Goal: Entertainment & Leisure: Consume media (video, audio)

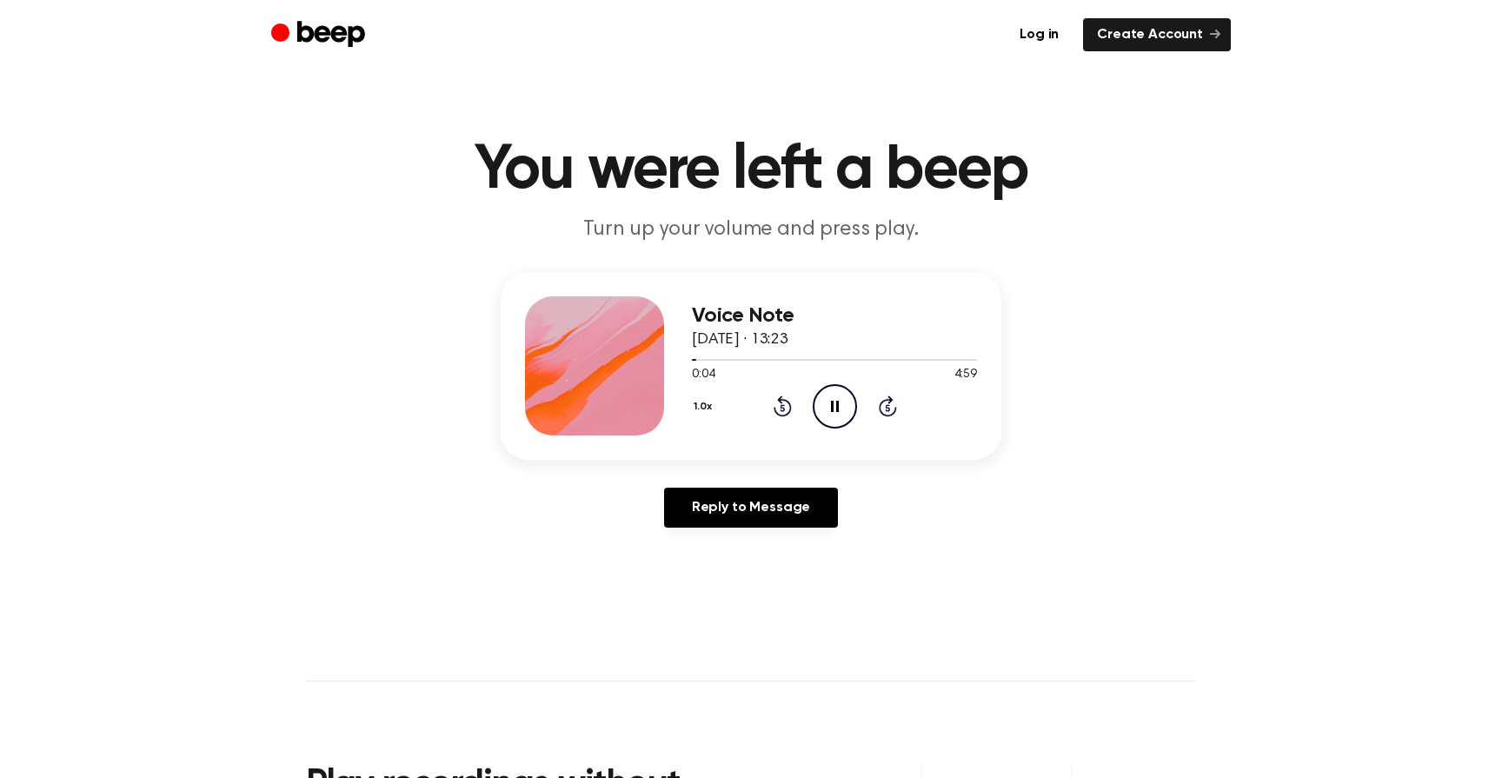
click at [696, 407] on button "1.0x" at bounding box center [705, 407] width 27 height 30
click at [697, 407] on button "1.0x" at bounding box center [705, 407] width 27 height 30
click at [739, 576] on li "1.5x" at bounding box center [725, 576] width 67 height 32
click at [837, 406] on icon at bounding box center [835, 406] width 8 height 11
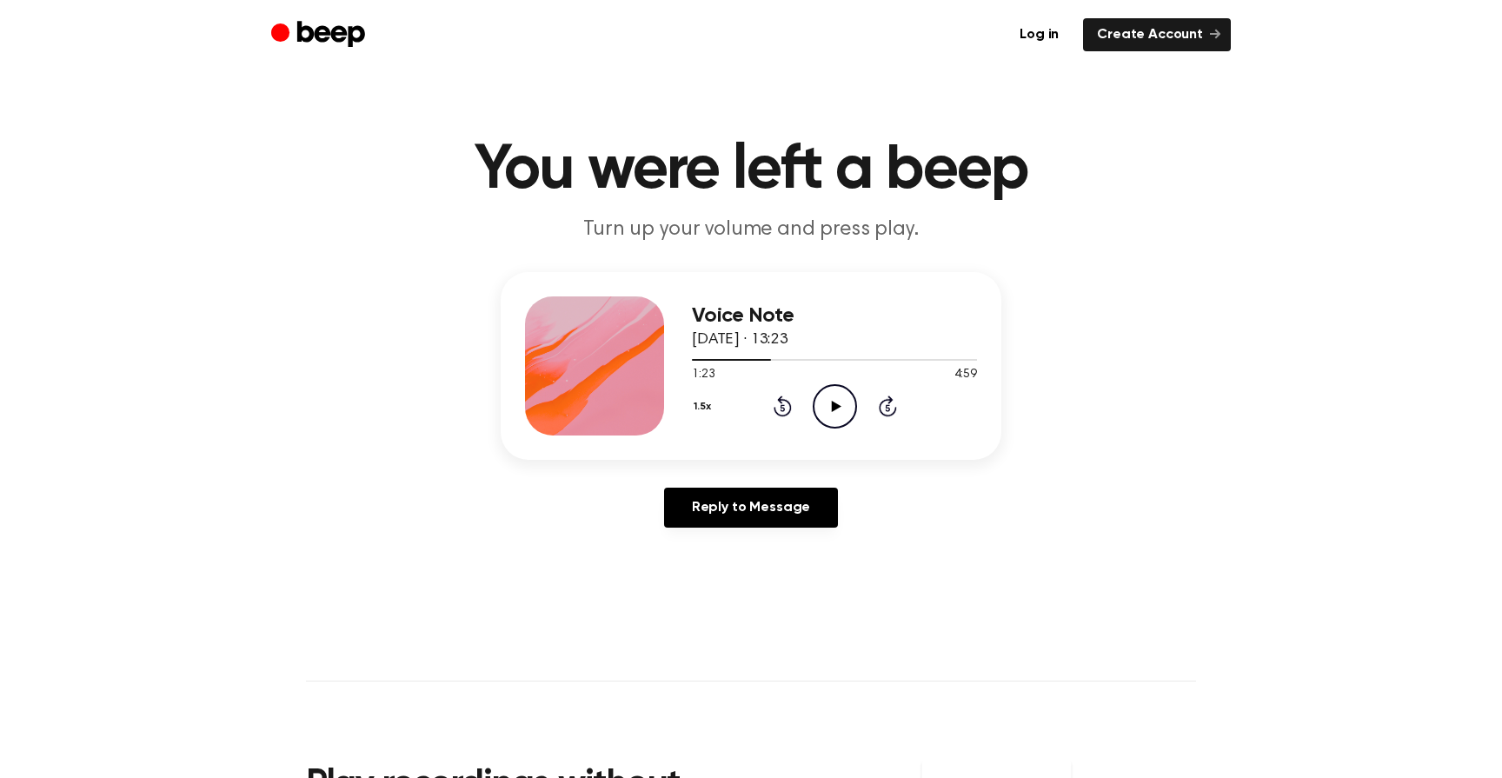
click at [830, 407] on icon "Play Audio" at bounding box center [835, 406] width 44 height 44
click at [693, 403] on button "1.5x" at bounding box center [705, 407] width 26 height 30
click at [731, 507] on li "1.0x" at bounding box center [725, 512] width 67 height 32
click at [836, 397] on icon "Play Audio" at bounding box center [835, 406] width 44 height 44
click at [836, 397] on icon "Pause Audio" at bounding box center [835, 406] width 44 height 44
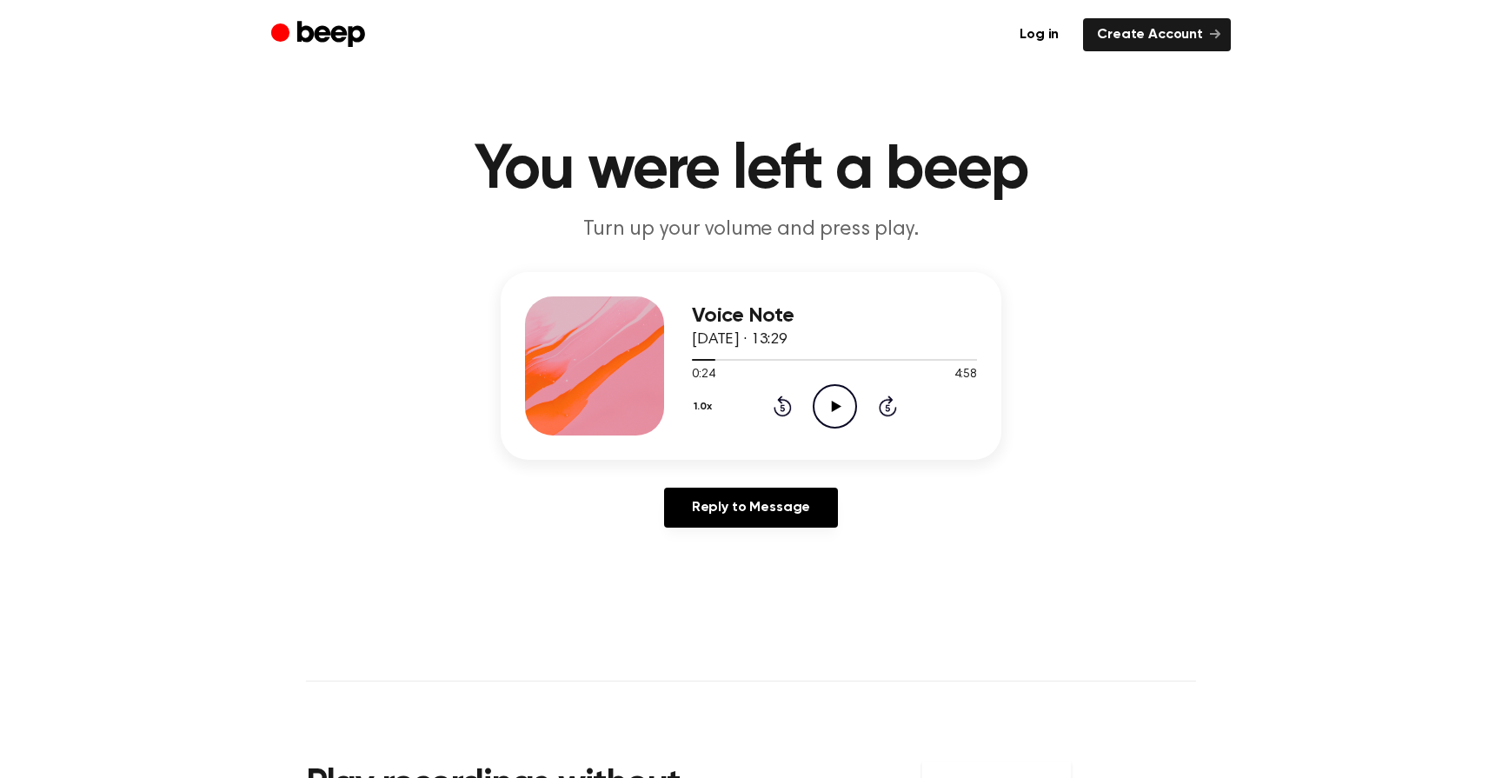
click at [840, 403] on icon "Play Audio" at bounding box center [835, 406] width 44 height 44
click at [830, 404] on icon "Pause Audio" at bounding box center [835, 406] width 44 height 44
click at [834, 401] on icon at bounding box center [836, 406] width 10 height 11
click at [706, 403] on button "1.0x" at bounding box center [705, 407] width 27 height 30
click at [730, 564] on li "1.5x" at bounding box center [725, 576] width 67 height 32
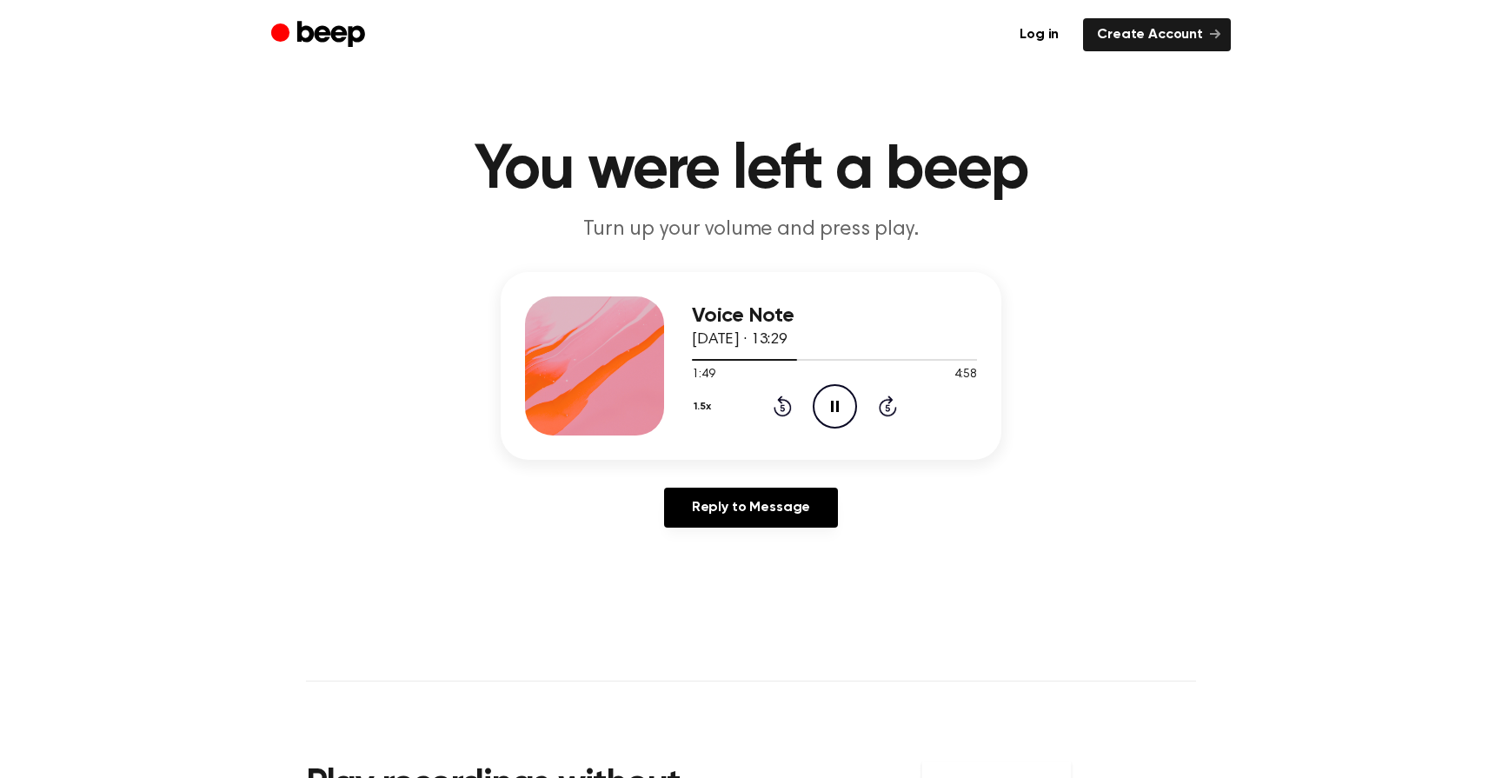
click at [700, 402] on button "1.5x" at bounding box center [705, 407] width 26 height 30
click at [740, 509] on li "1.0x" at bounding box center [725, 512] width 67 height 32
click at [704, 406] on button "1.0x" at bounding box center [705, 407] width 27 height 30
click at [739, 537] on li "1.2x" at bounding box center [725, 544] width 67 height 32
